Goal: Find specific page/section: Find specific page/section

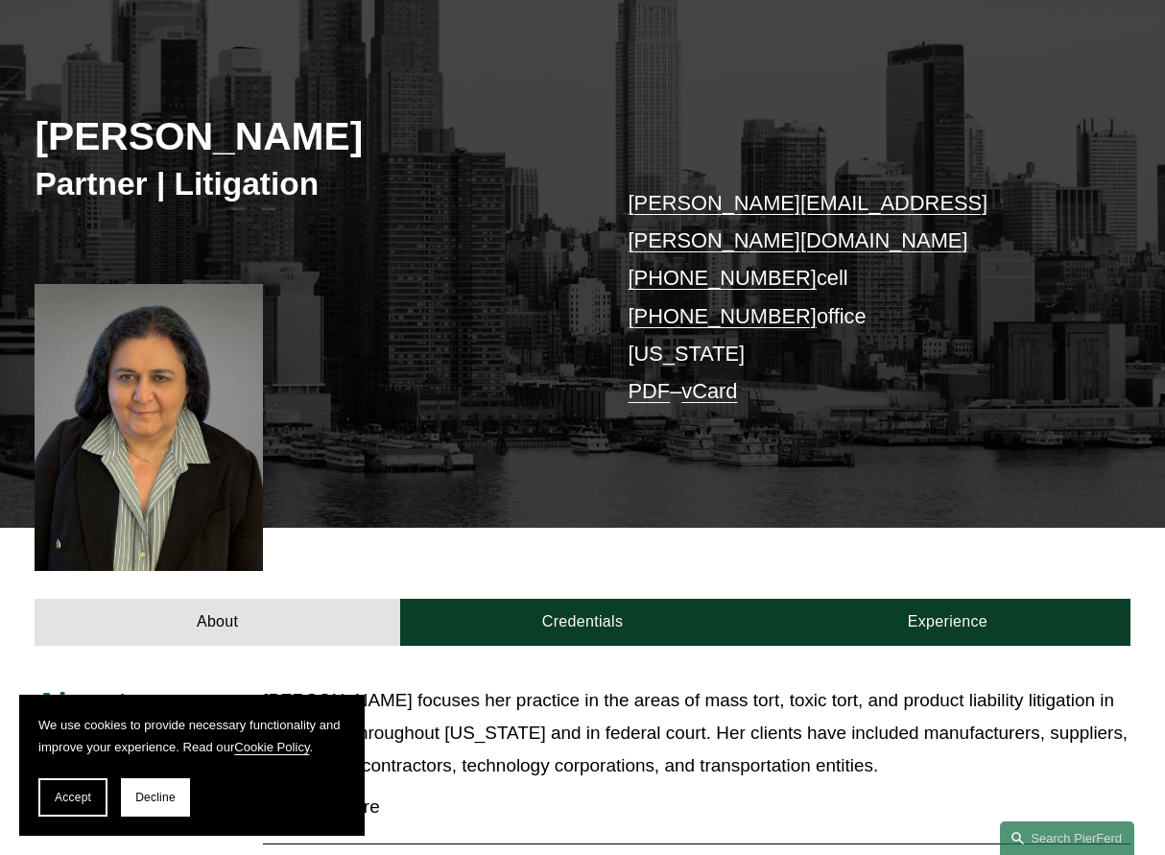
scroll to position [337, 0]
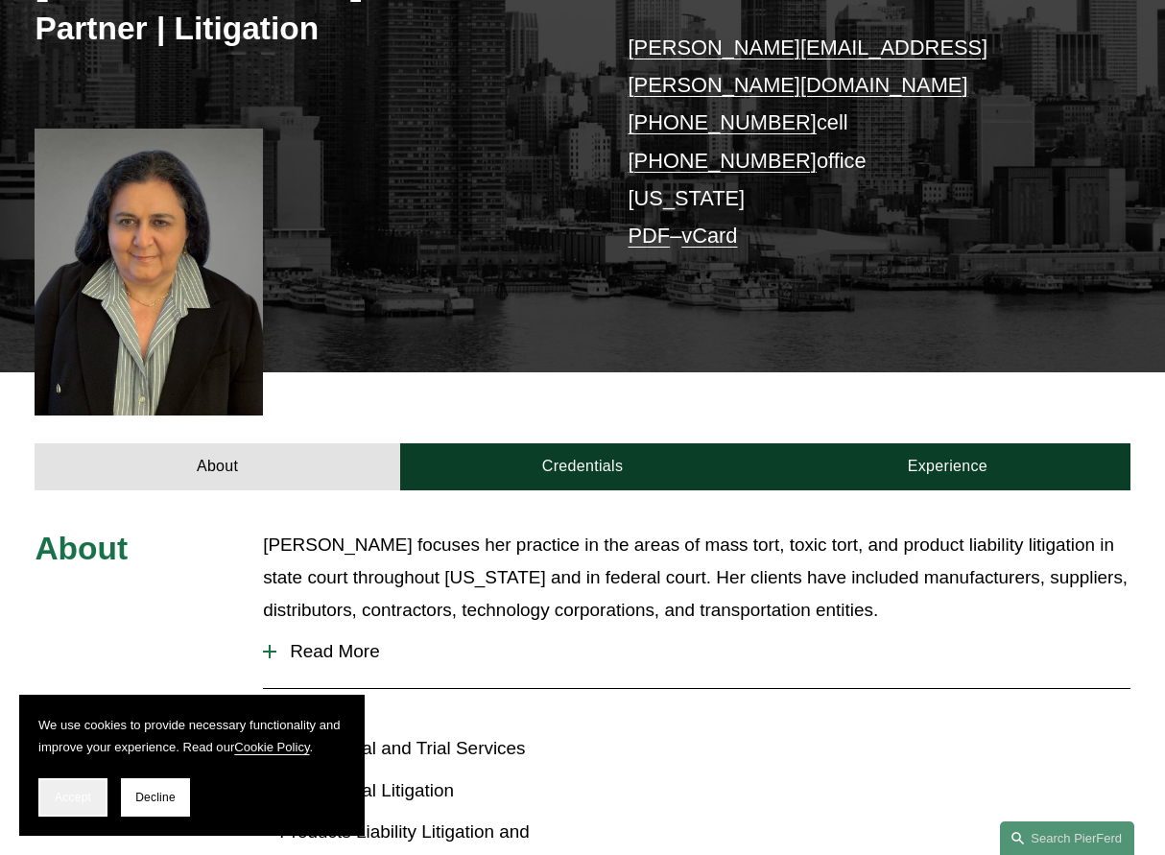
click at [60, 797] on span "Accept" at bounding box center [73, 797] width 36 height 13
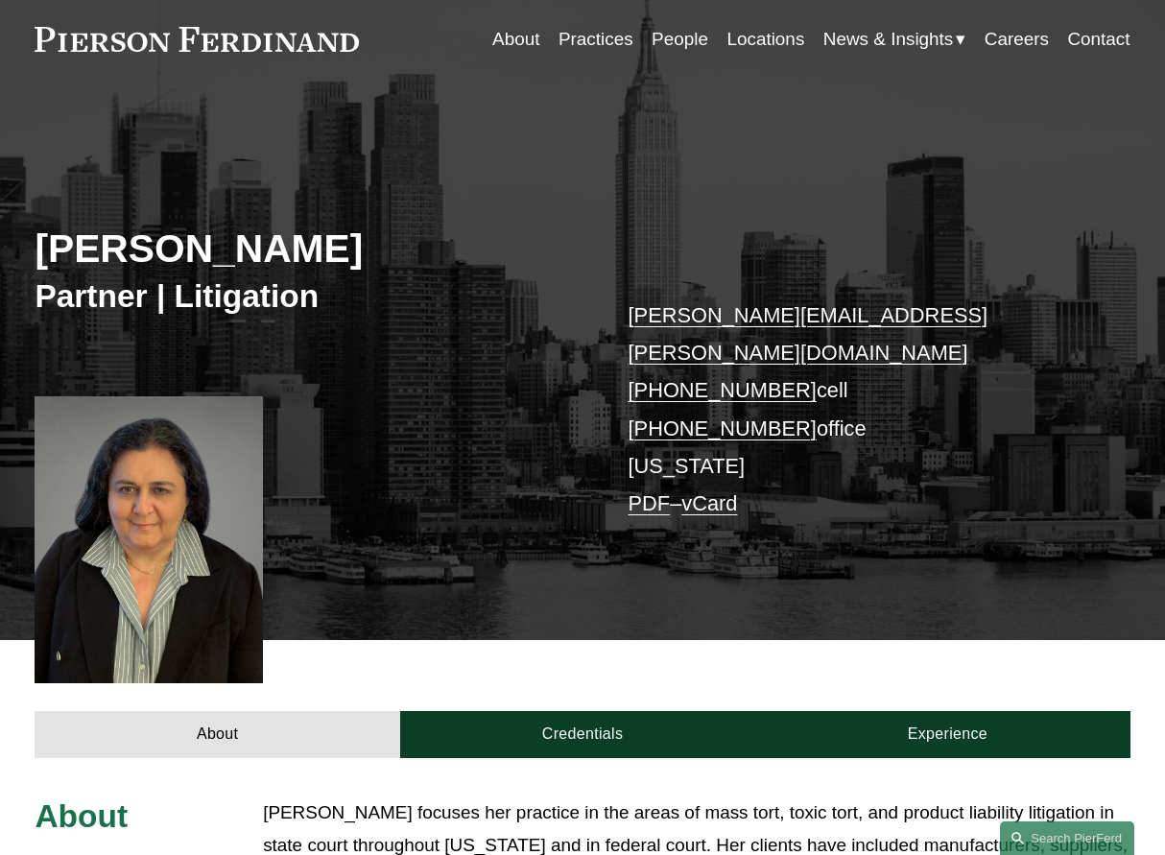
scroll to position [0, 0]
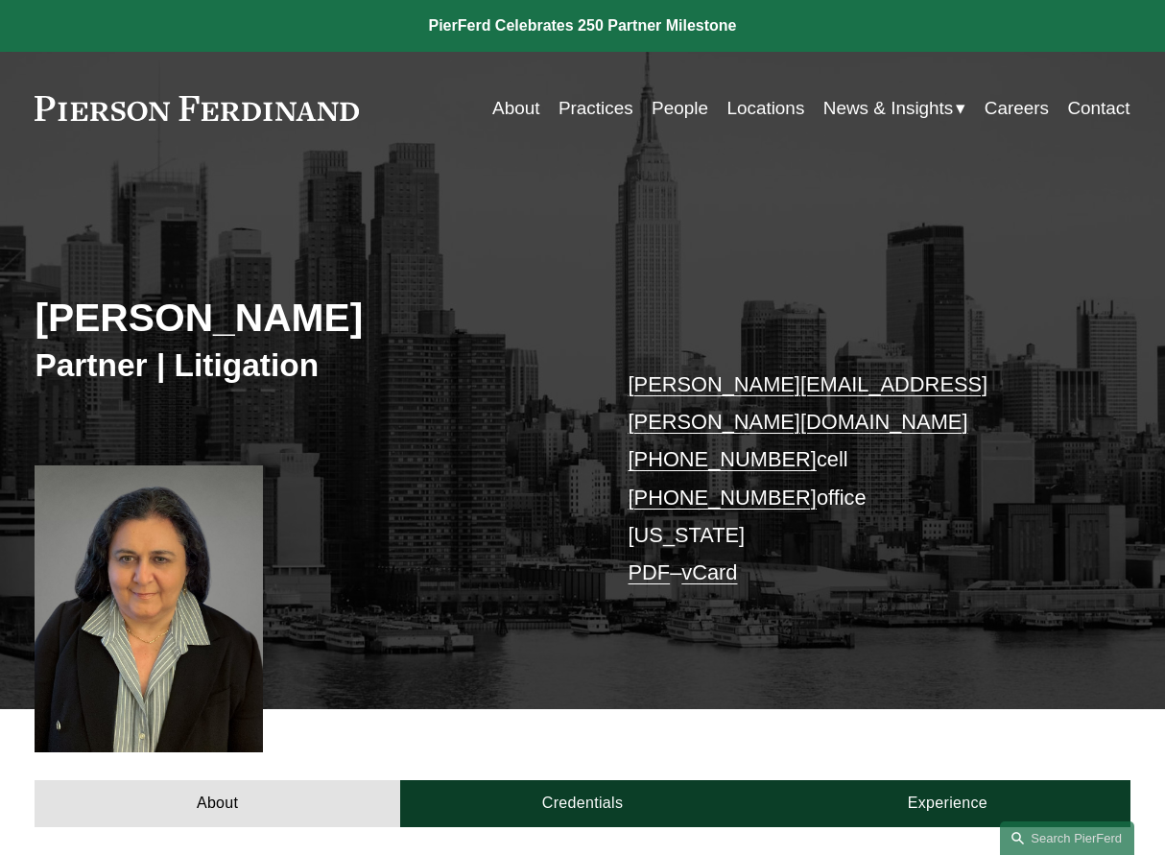
click at [778, 107] on link "Locations" at bounding box center [765, 108] width 78 height 36
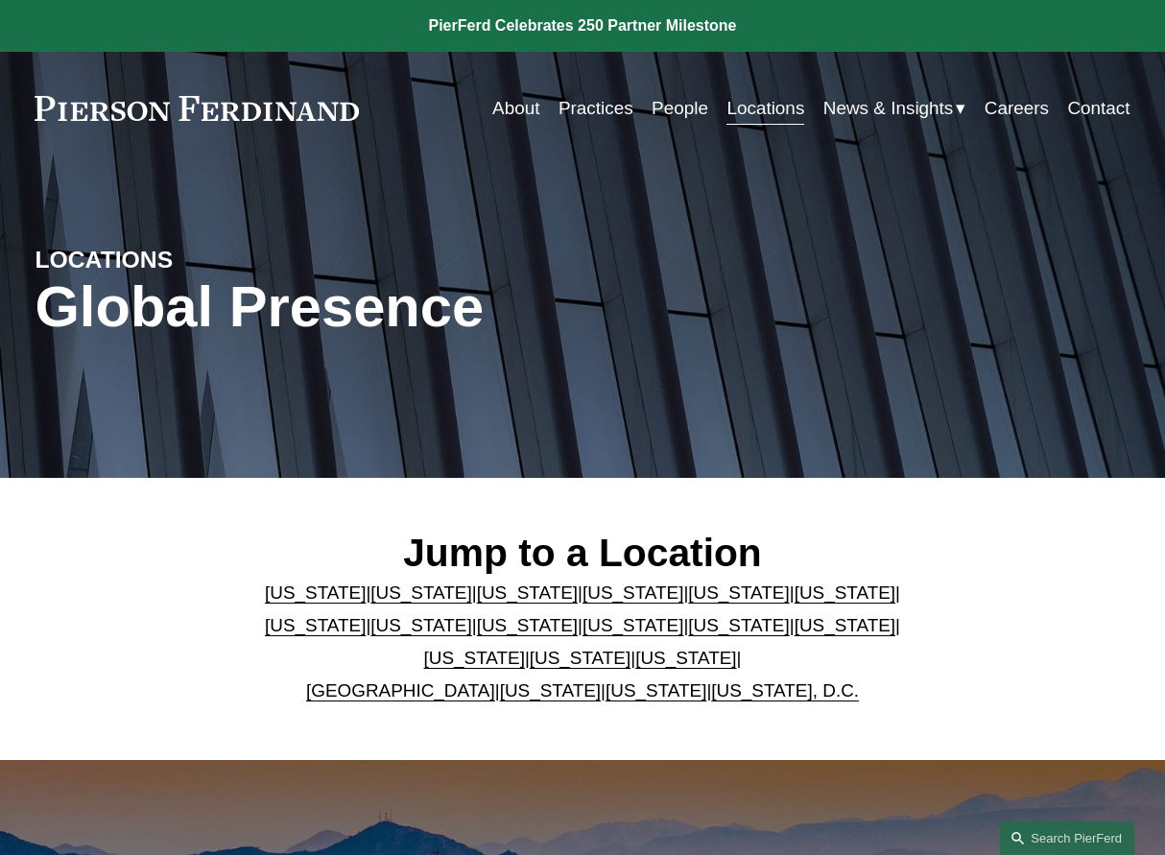
click at [688, 633] on link "[US_STATE]" at bounding box center [738, 625] width 101 height 20
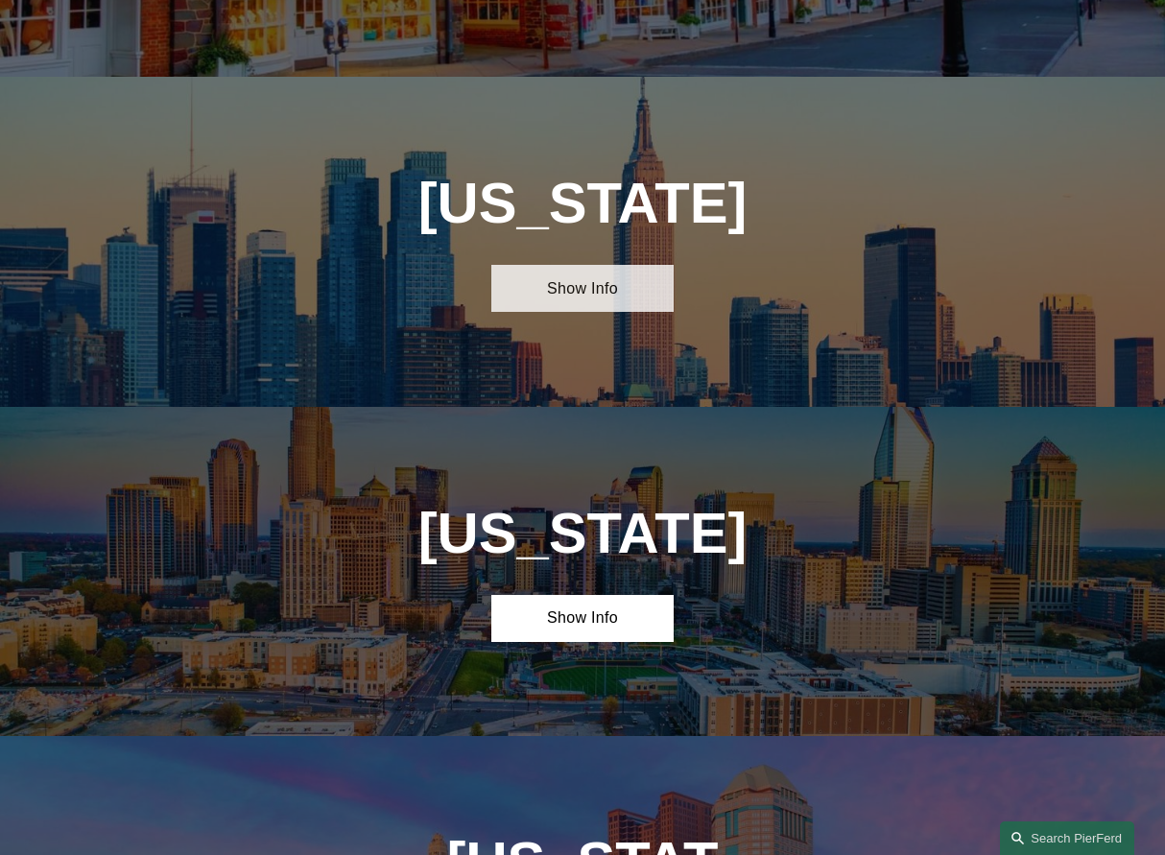
click at [583, 265] on link "Show Info" at bounding box center [582, 288] width 182 height 47
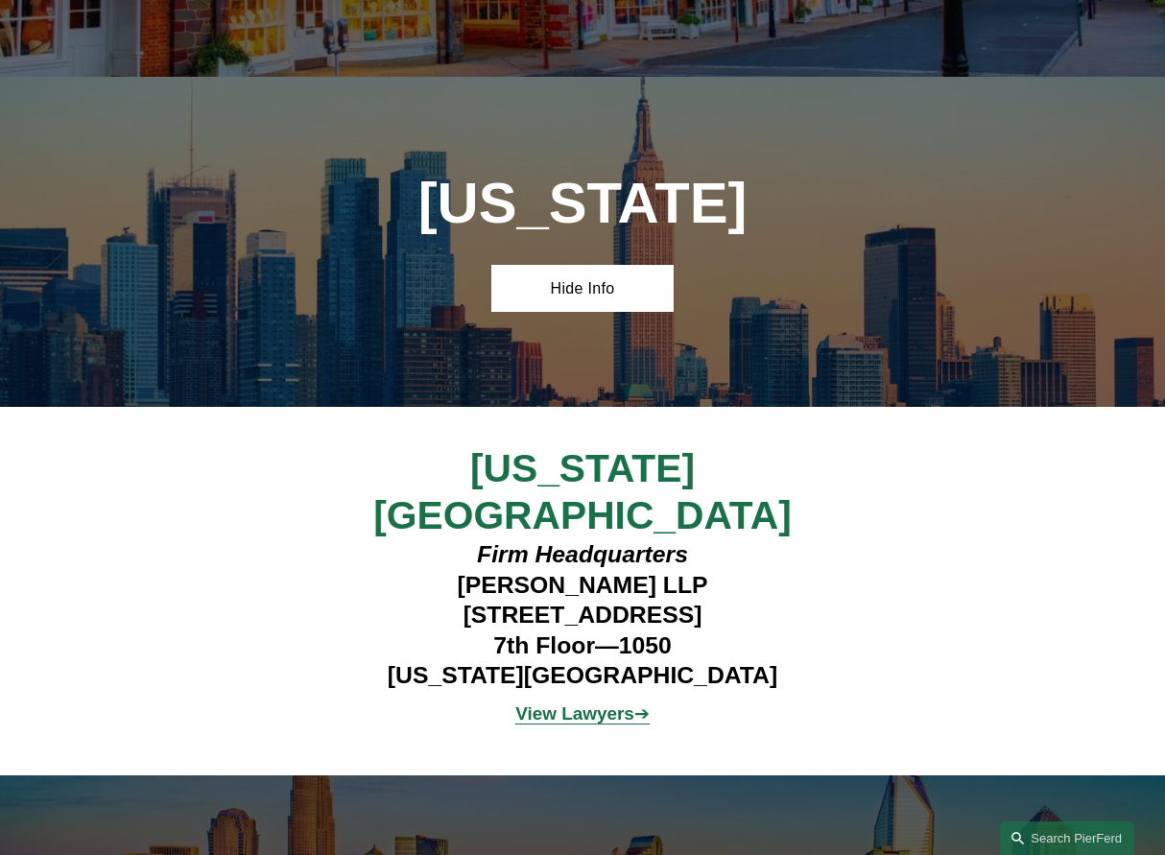
click at [597, 703] on strong "View Lawyers" at bounding box center [574, 713] width 119 height 20
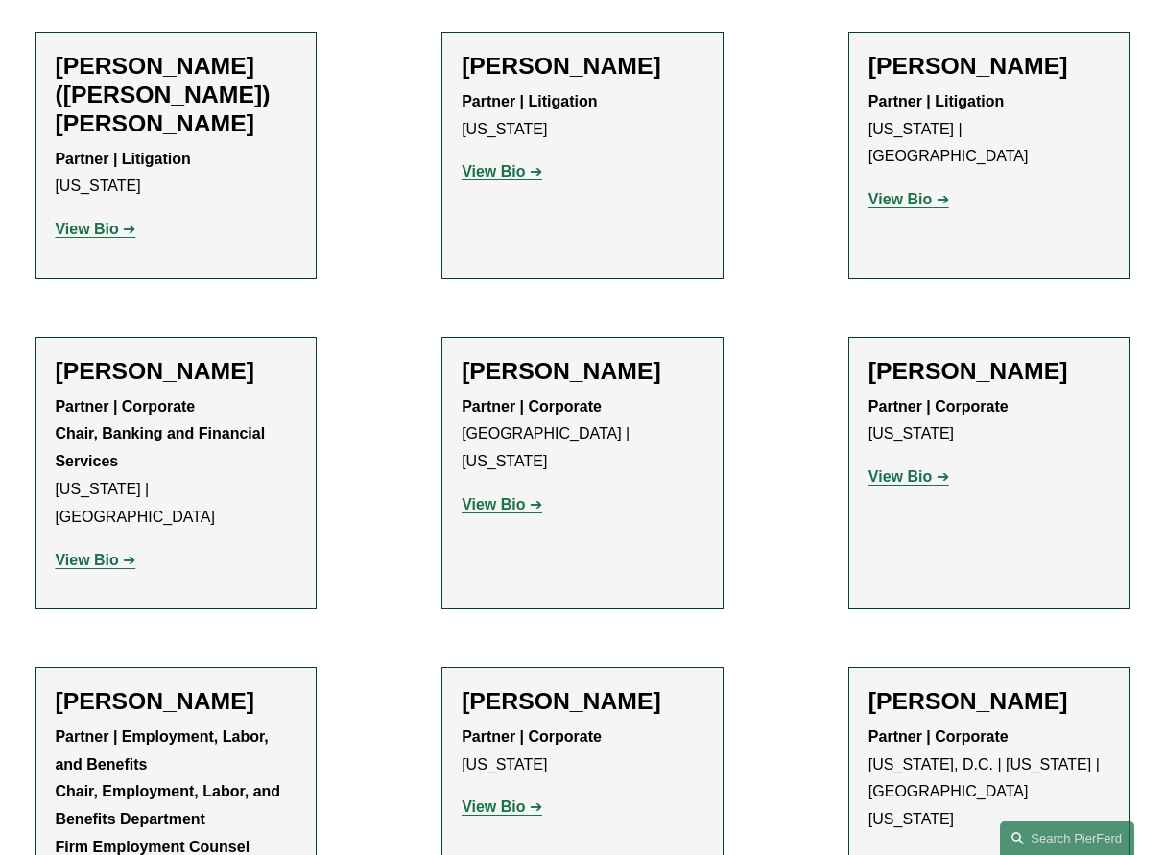
scroll to position [2044, 0]
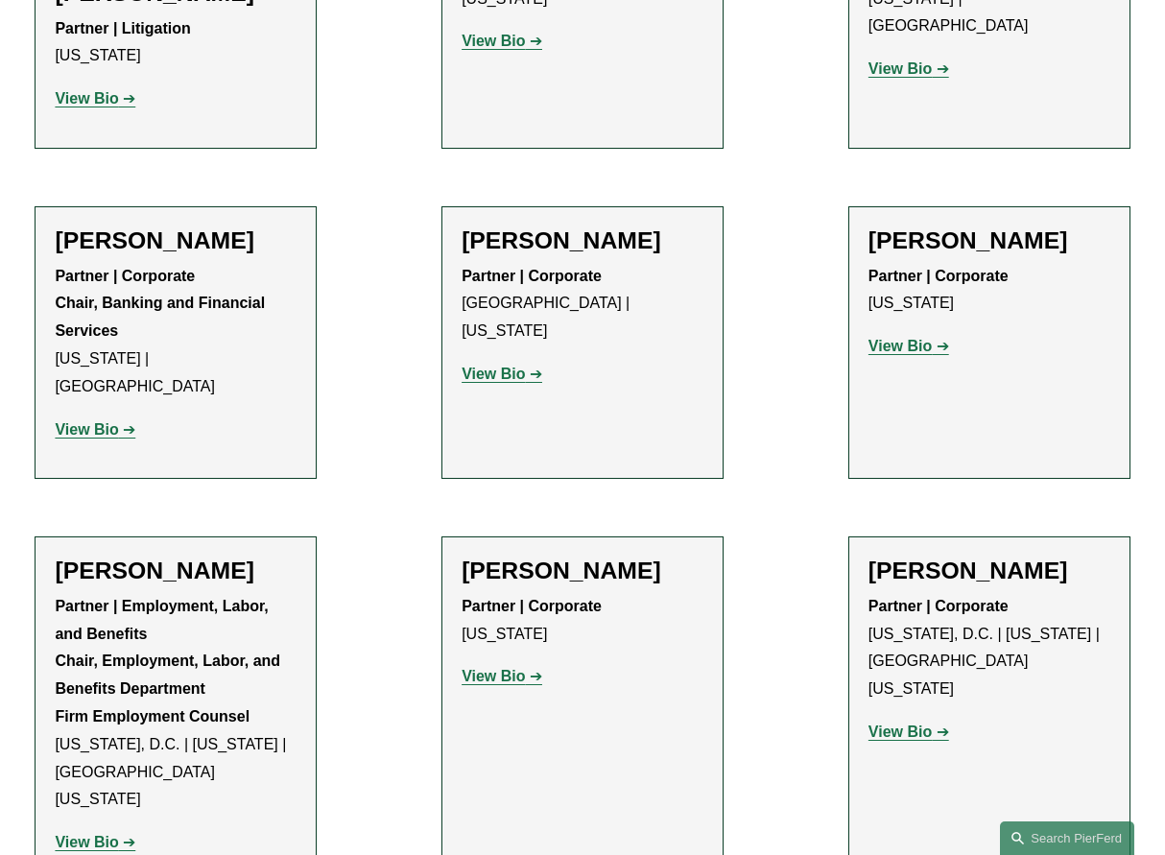
click at [478, 668] on strong "View Bio" at bounding box center [493, 676] width 63 height 16
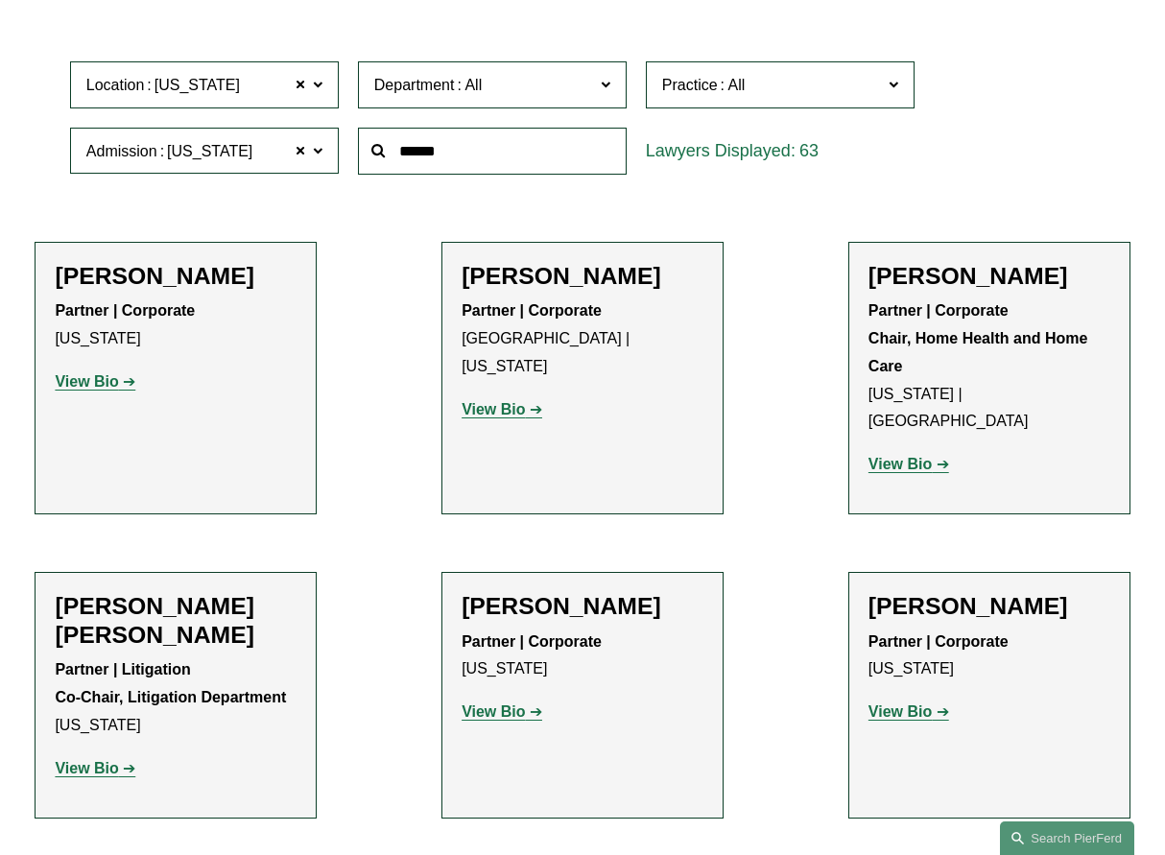
scroll to position [482, 0]
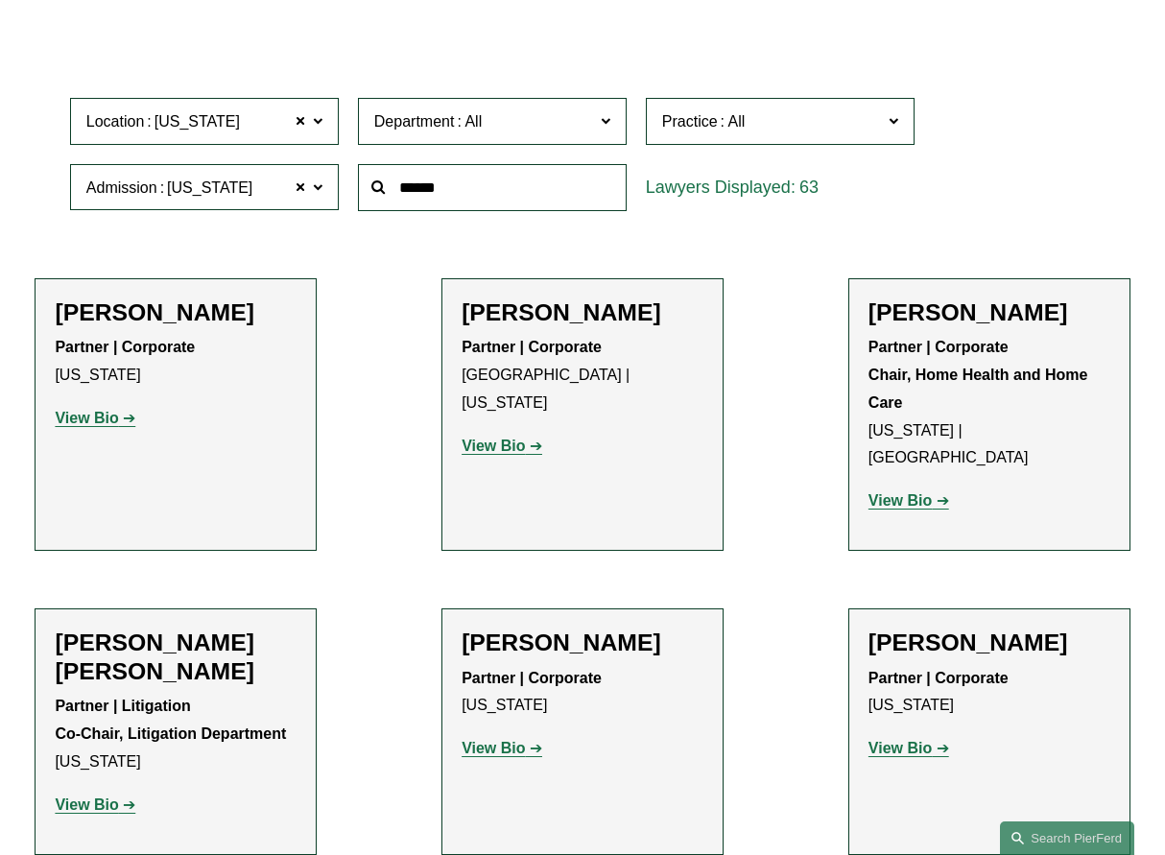
click at [904, 492] on strong "View Bio" at bounding box center [900, 500] width 63 height 16
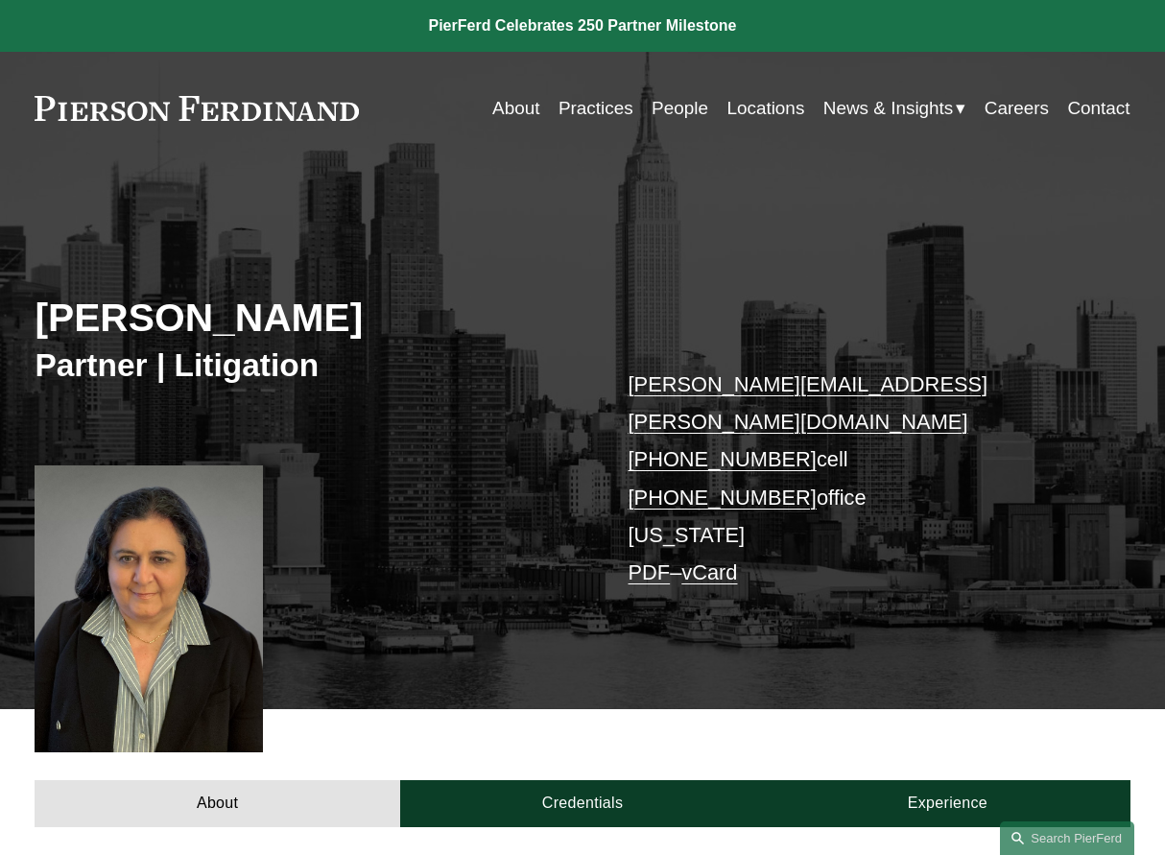
drag, startPoint x: 559, startPoint y: 306, endPoint x: 604, endPoint y: 331, distance: 51.5
click at [601, 330] on div "[PERSON_NAME] Partner | Litigation [PERSON_NAME][EMAIL_ADDRESS][PERSON_NAME][DO…" at bounding box center [582, 455] width 1165 height 509
click at [507, 109] on link "About" at bounding box center [515, 108] width 47 height 36
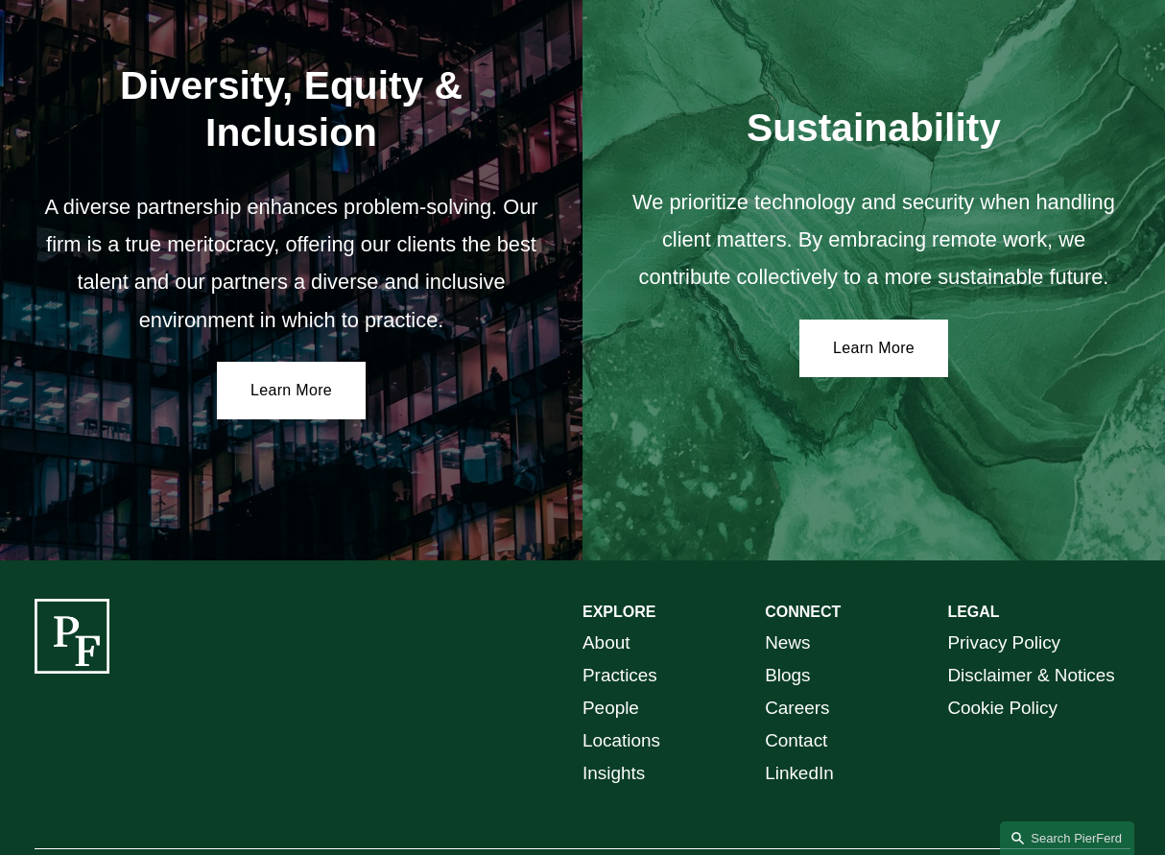
scroll to position [3053, 0]
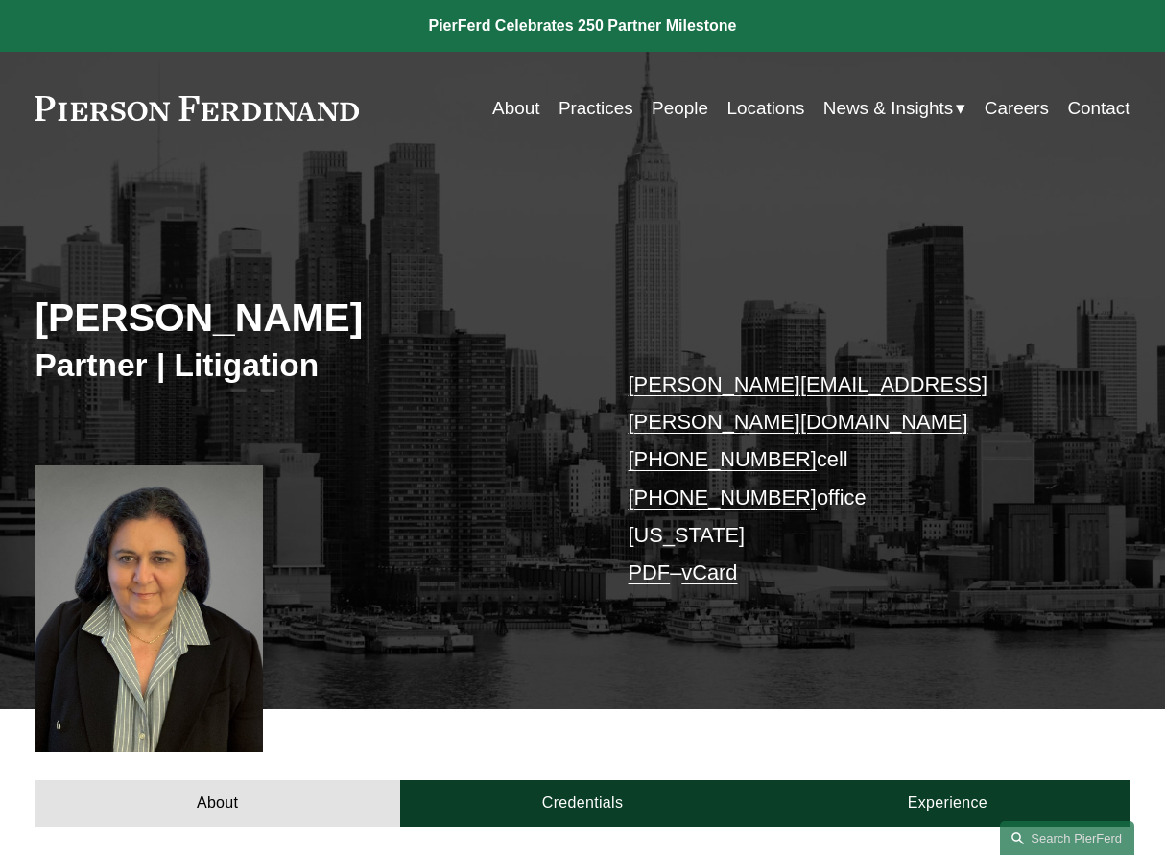
click at [753, 108] on link "Locations" at bounding box center [765, 108] width 78 height 36
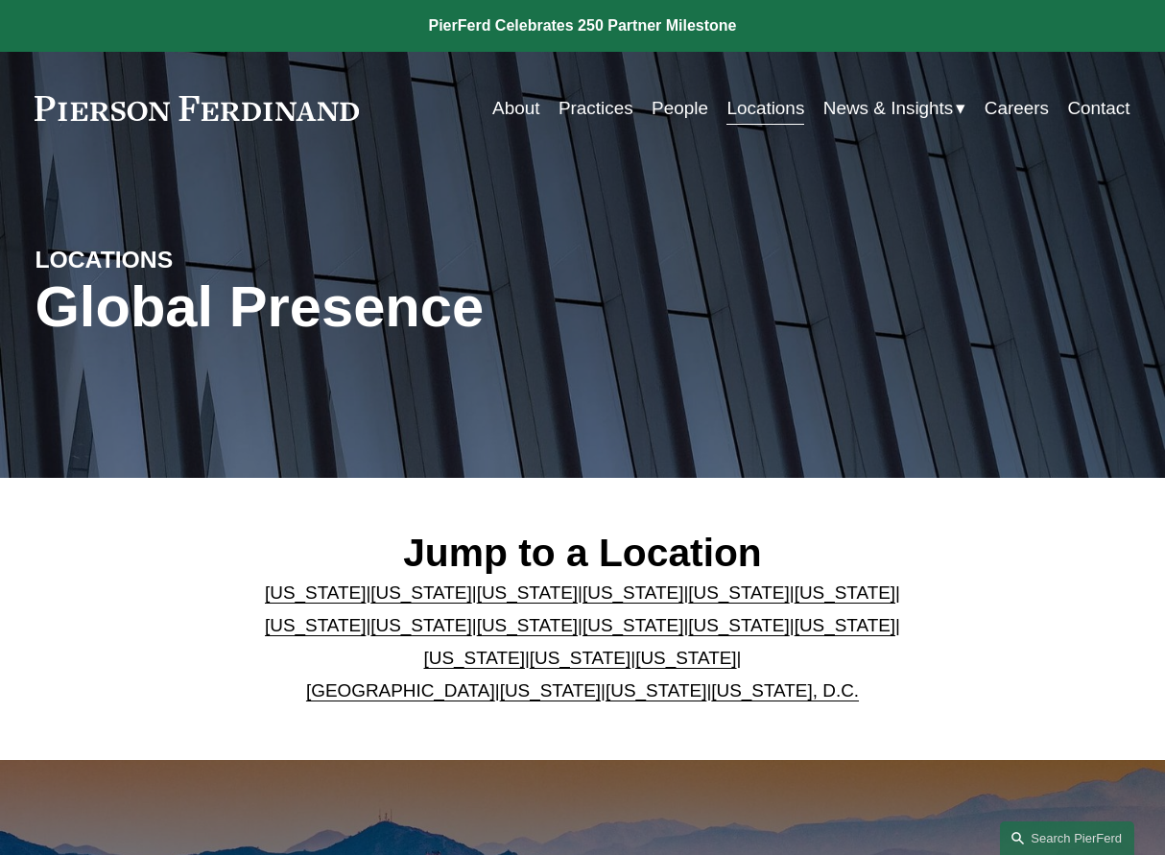
click at [705, 624] on link "[US_STATE]" at bounding box center [738, 625] width 101 height 20
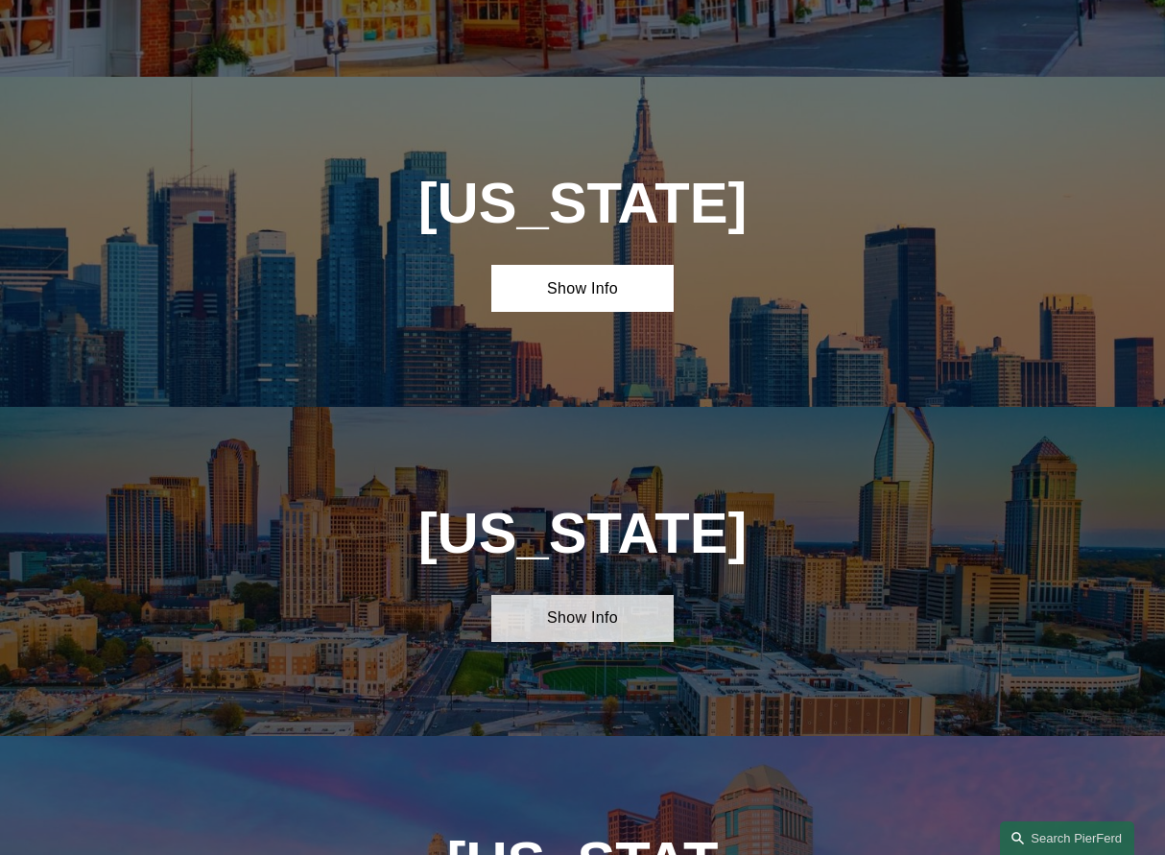
click at [589, 595] on link "Show Info" at bounding box center [582, 618] width 182 height 47
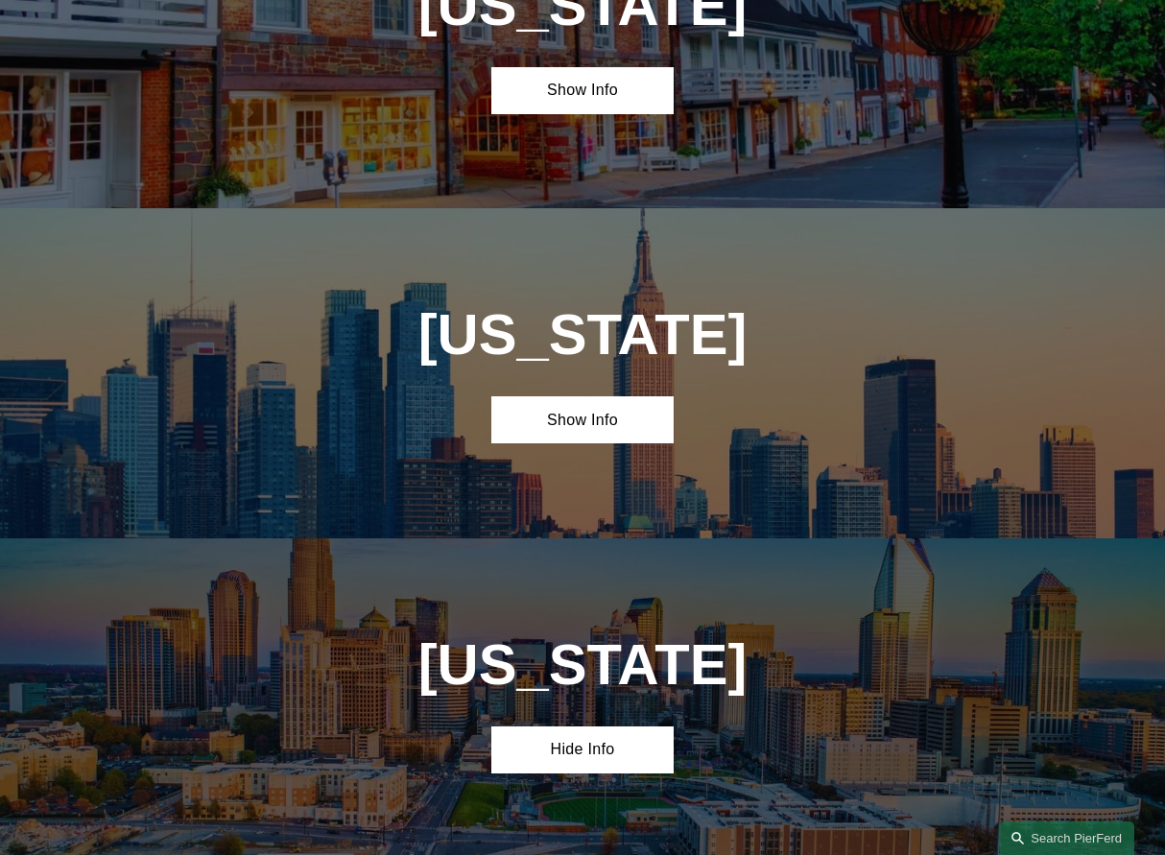
scroll to position [3910, 0]
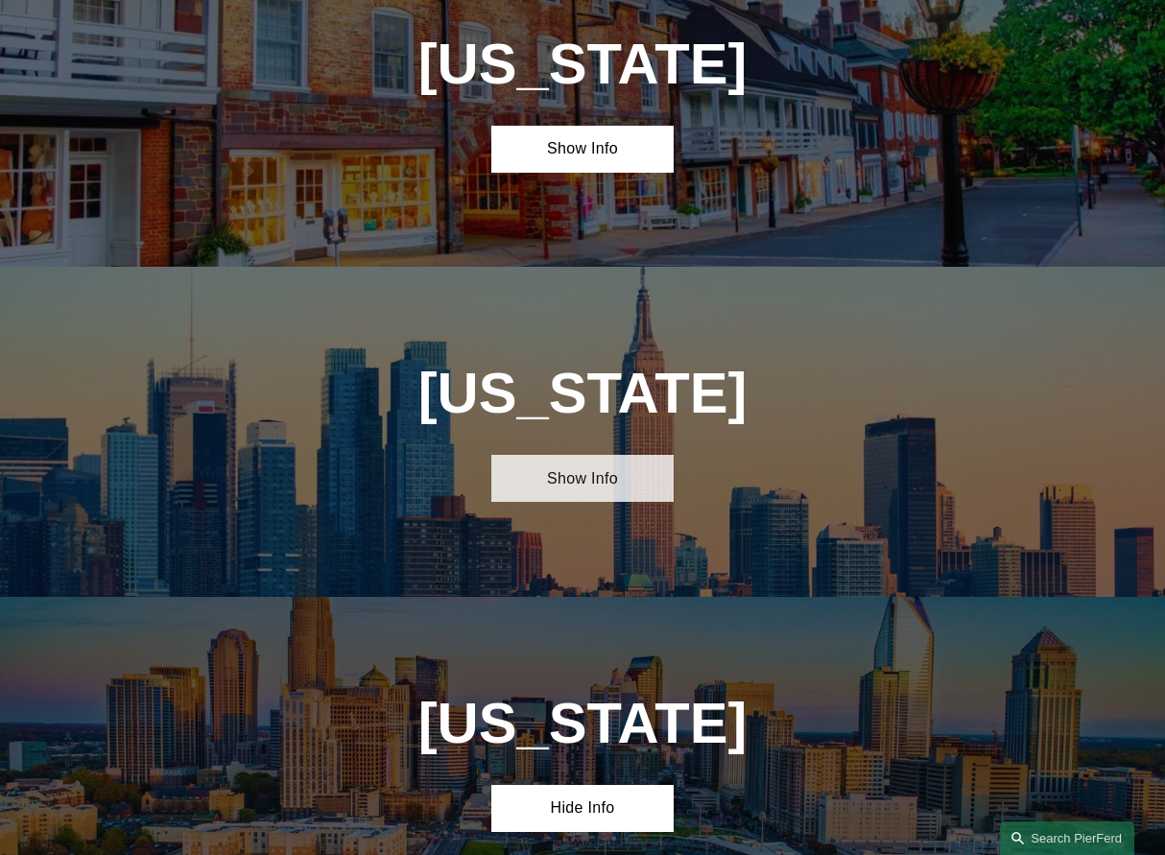
click at [577, 455] on link "Show Info" at bounding box center [582, 478] width 182 height 47
